Goal: Check status: Check status

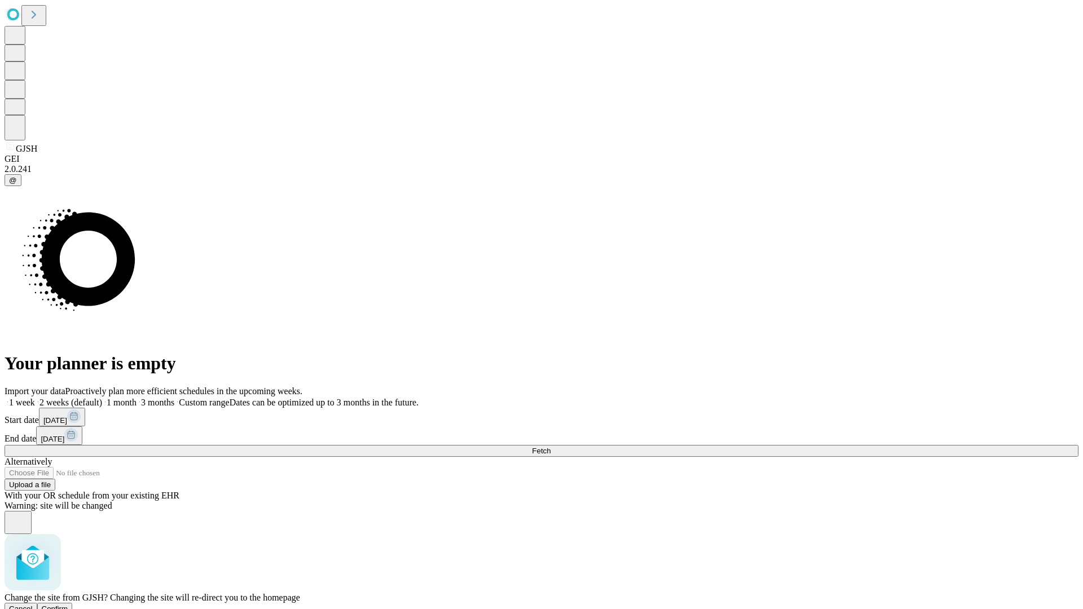
click at [68, 605] on span "Confirm" at bounding box center [55, 609] width 27 height 8
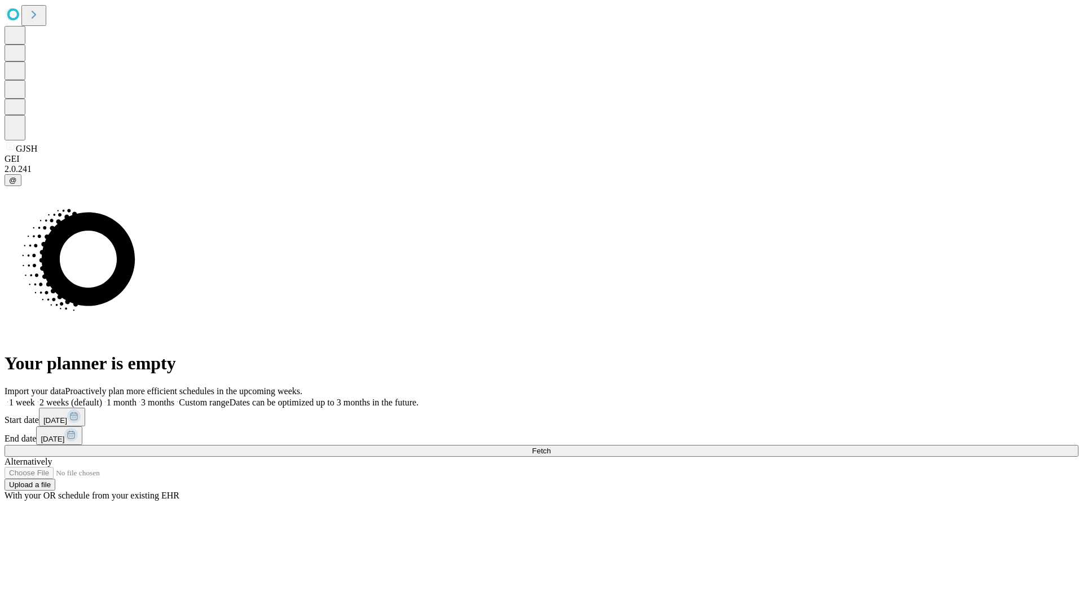
click at [35, 398] on label "1 week" at bounding box center [20, 403] width 30 height 10
click at [551, 447] on span "Fetch" at bounding box center [541, 451] width 19 height 8
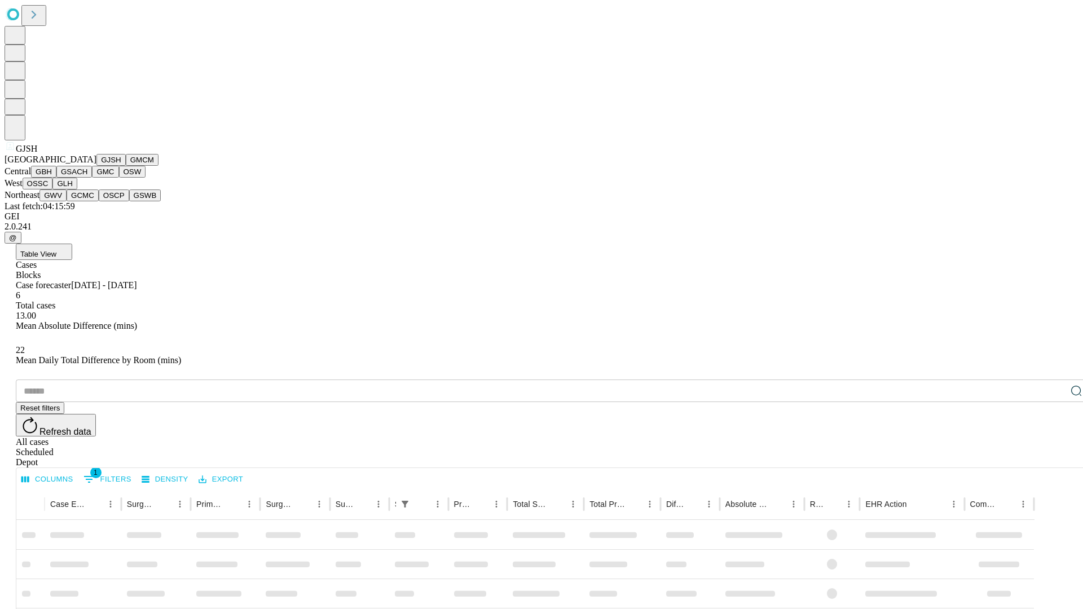
click at [126, 166] on button "GMCM" at bounding box center [142, 160] width 33 height 12
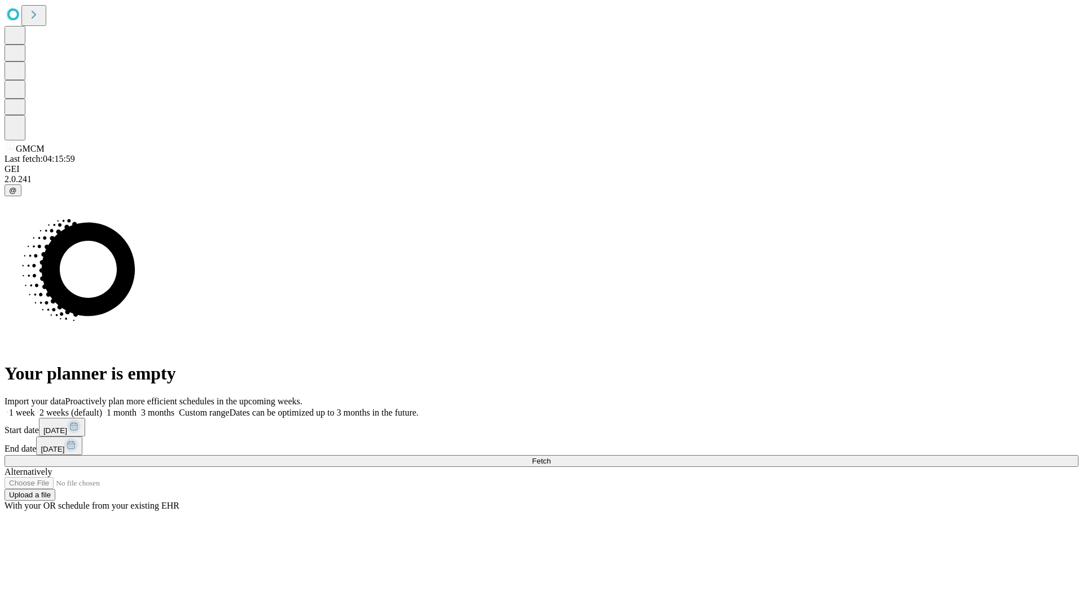
click at [35, 408] on label "1 week" at bounding box center [20, 413] width 30 height 10
click at [551, 457] on span "Fetch" at bounding box center [541, 461] width 19 height 8
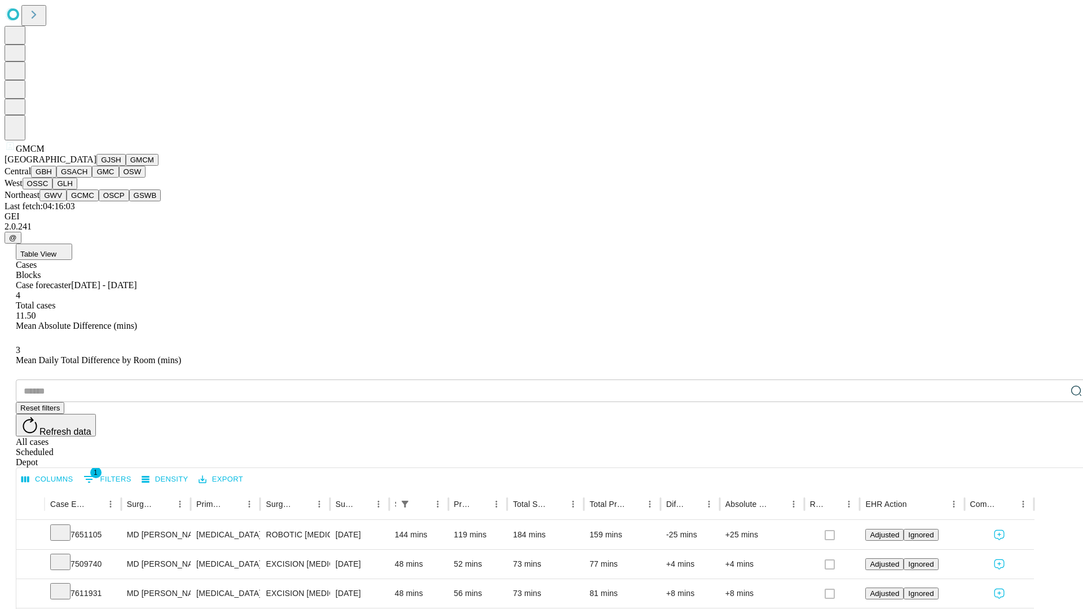
click at [56, 178] on button "GBH" at bounding box center [43, 172] width 25 height 12
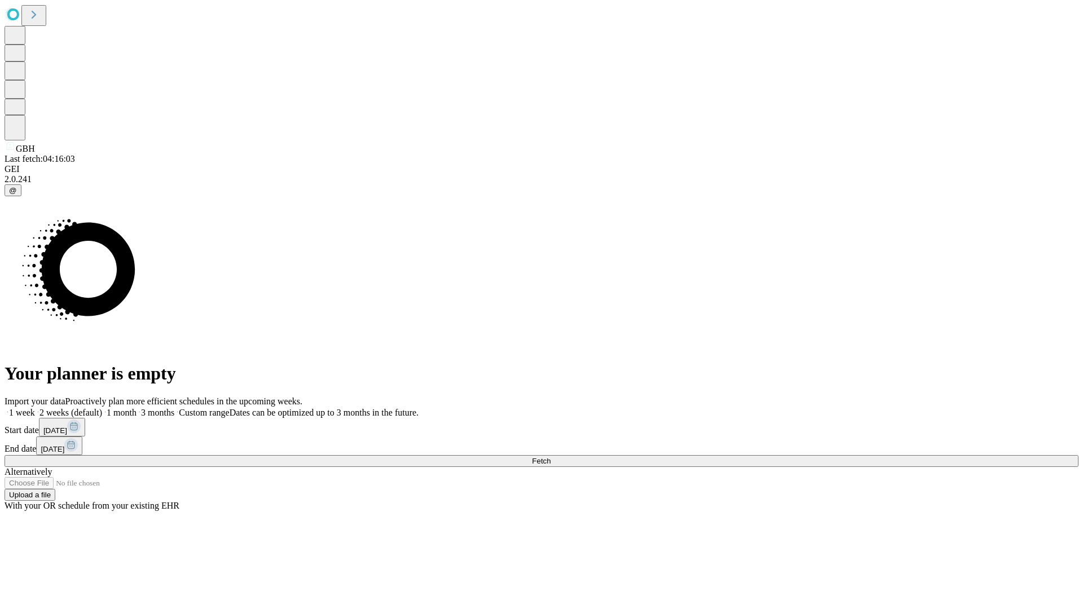
click at [35, 408] on label "1 week" at bounding box center [20, 413] width 30 height 10
click at [551, 457] on span "Fetch" at bounding box center [541, 461] width 19 height 8
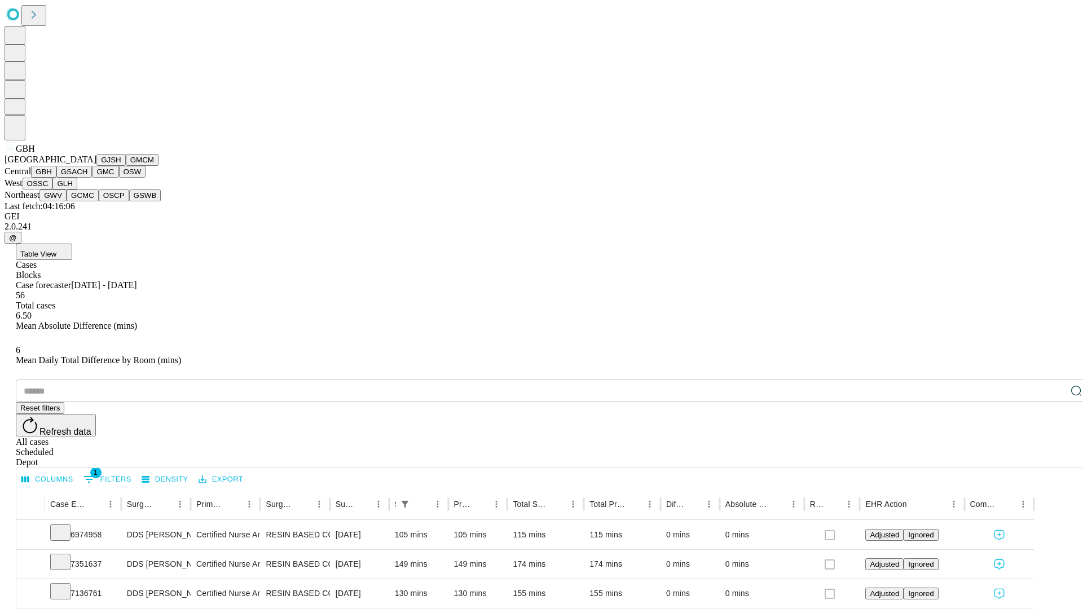
click at [87, 178] on button "GSACH" at bounding box center [74, 172] width 36 height 12
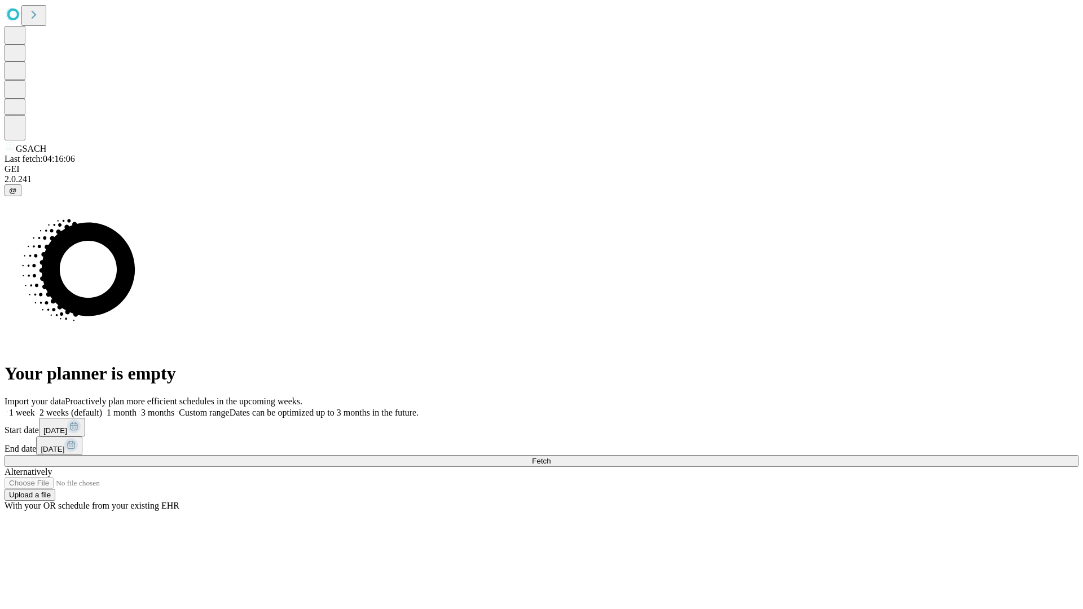
click at [35, 408] on label "1 week" at bounding box center [20, 413] width 30 height 10
click at [551, 457] on span "Fetch" at bounding box center [541, 461] width 19 height 8
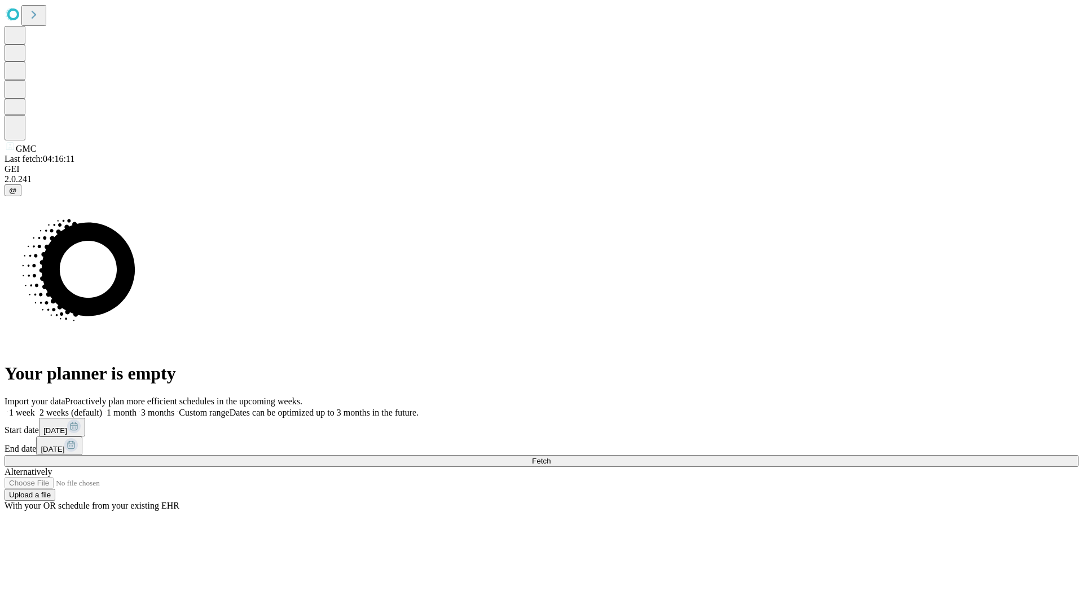
click at [35, 408] on label "1 week" at bounding box center [20, 413] width 30 height 10
click at [551, 457] on span "Fetch" at bounding box center [541, 461] width 19 height 8
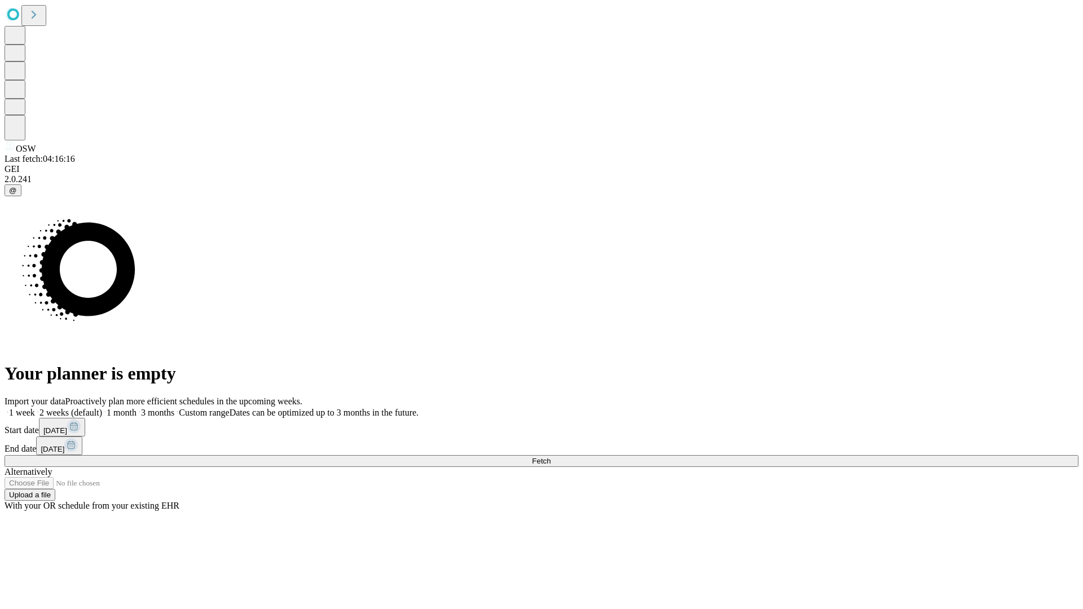
click at [35, 408] on label "1 week" at bounding box center [20, 413] width 30 height 10
click at [551, 457] on span "Fetch" at bounding box center [541, 461] width 19 height 8
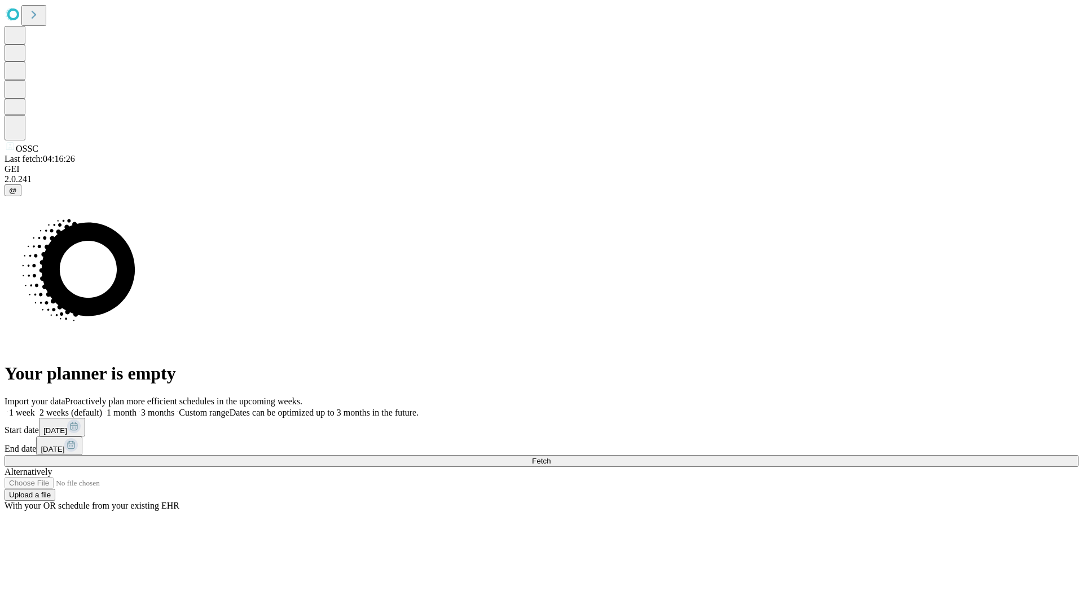
click at [35, 408] on label "1 week" at bounding box center [20, 413] width 30 height 10
click at [551, 457] on span "Fetch" at bounding box center [541, 461] width 19 height 8
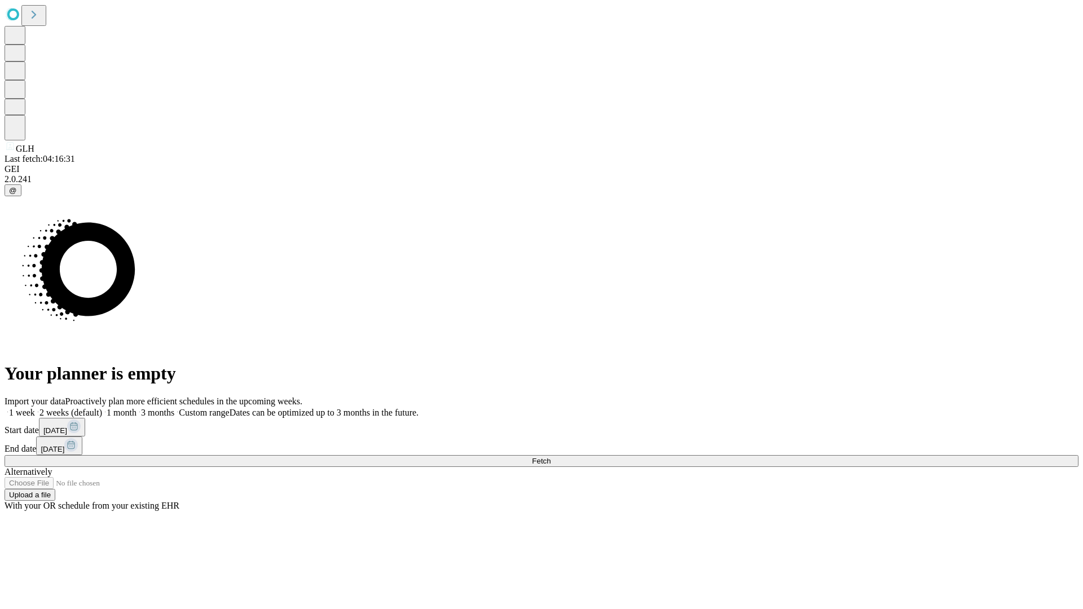
click at [551, 457] on span "Fetch" at bounding box center [541, 461] width 19 height 8
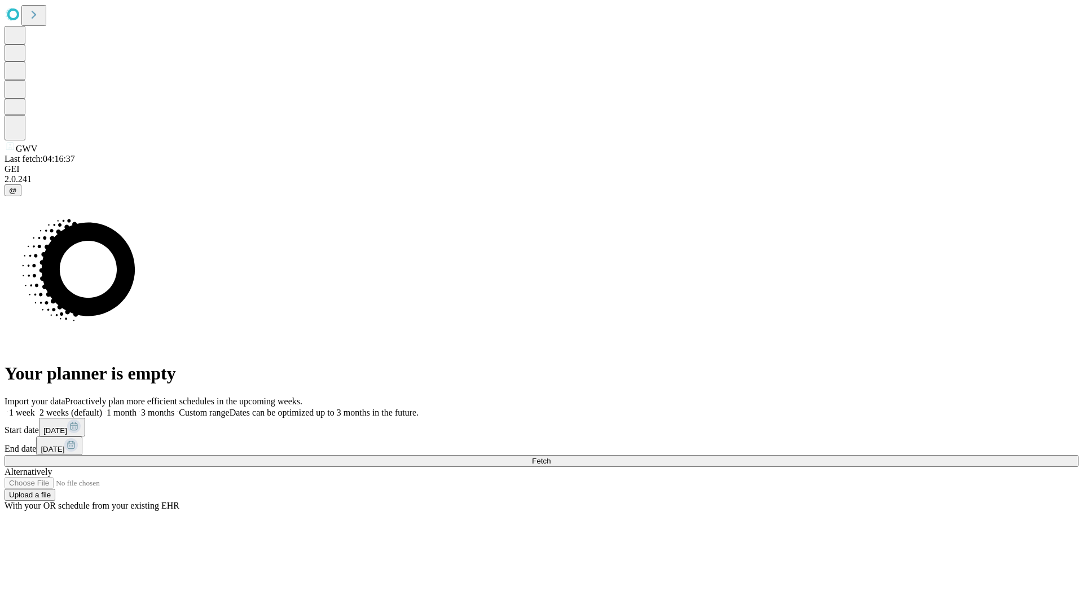
click at [35, 408] on label "1 week" at bounding box center [20, 413] width 30 height 10
click at [551, 457] on span "Fetch" at bounding box center [541, 461] width 19 height 8
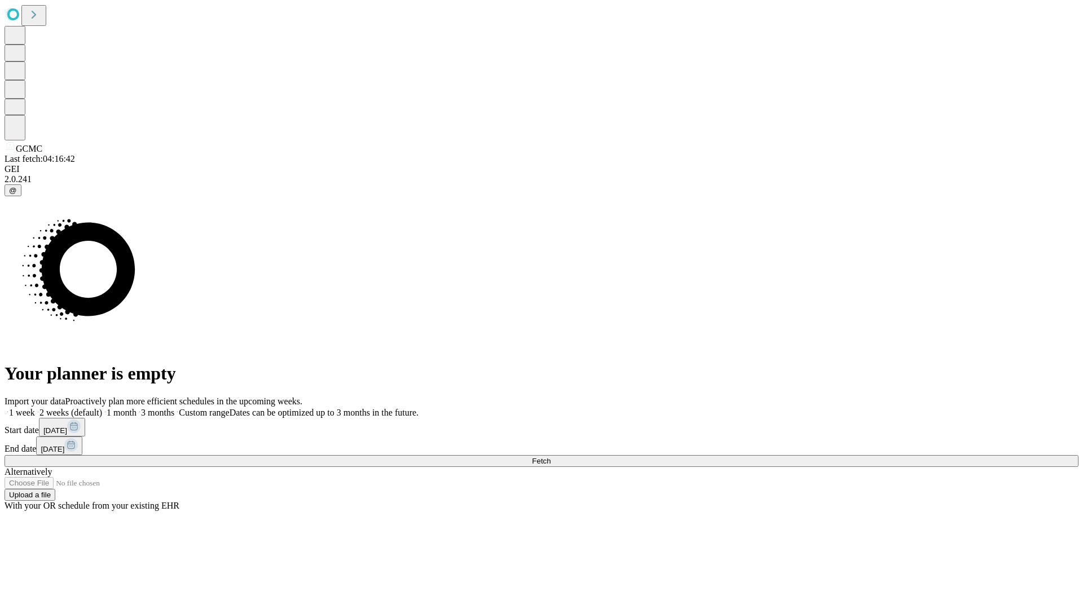
click at [35, 408] on label "1 week" at bounding box center [20, 413] width 30 height 10
click at [551, 457] on span "Fetch" at bounding box center [541, 461] width 19 height 8
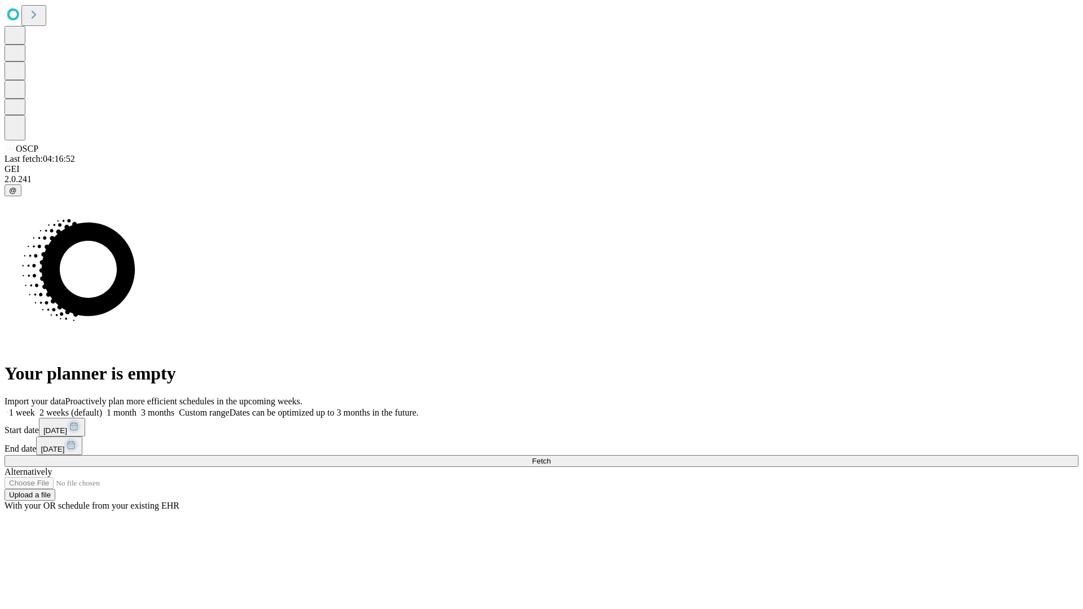
click at [35, 408] on label "1 week" at bounding box center [20, 413] width 30 height 10
click at [551, 457] on span "Fetch" at bounding box center [541, 461] width 19 height 8
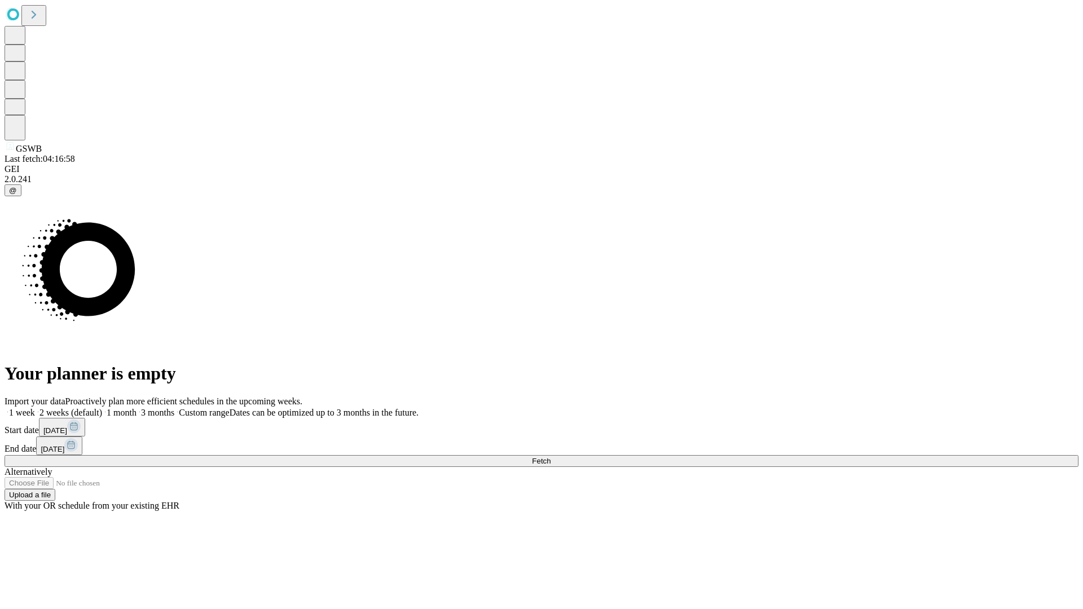
click at [551, 457] on span "Fetch" at bounding box center [541, 461] width 19 height 8
